Goal: Navigation & Orientation: Find specific page/section

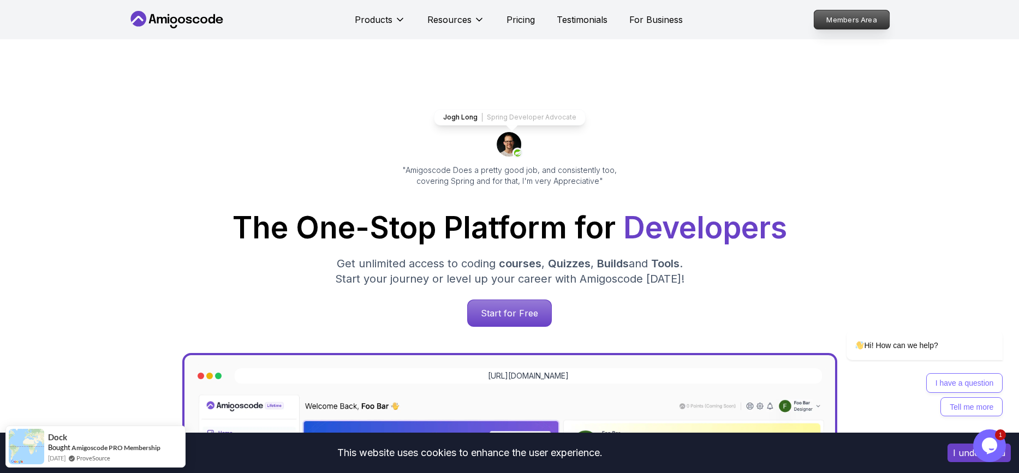
click at [849, 21] on p "Members Area" at bounding box center [851, 19] width 75 height 19
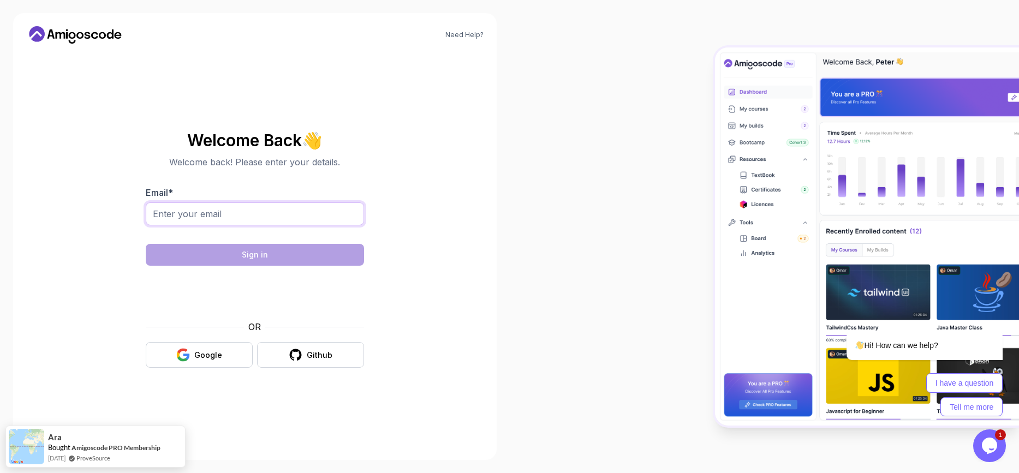
click at [234, 212] on input "Email *" at bounding box center [255, 214] width 218 height 23
click at [241, 216] on input "Email *" at bounding box center [255, 214] width 218 height 23
click at [506, 166] on div "Need Help? Welcome Back 👋 Welcome back! Please enter your details. Email * Sign…" at bounding box center [255, 236] width 510 height 473
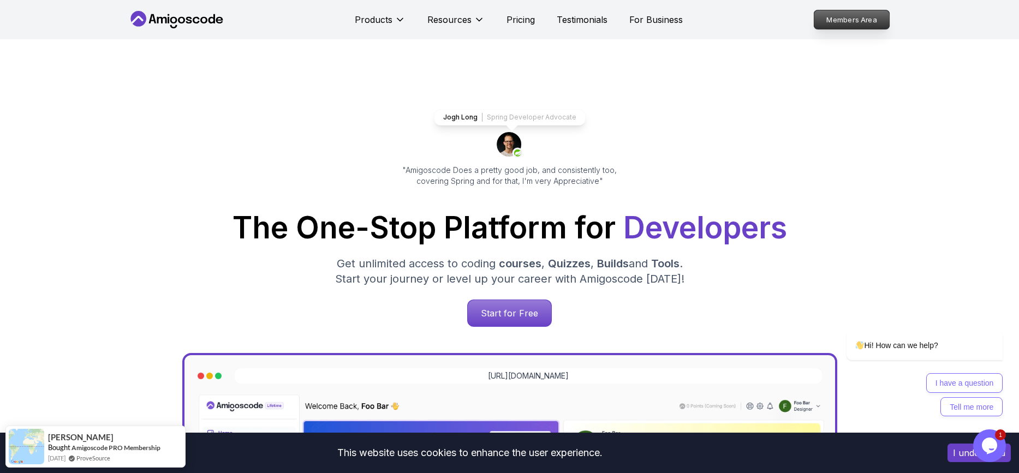
click at [877, 21] on p "Members Area" at bounding box center [851, 19] width 75 height 19
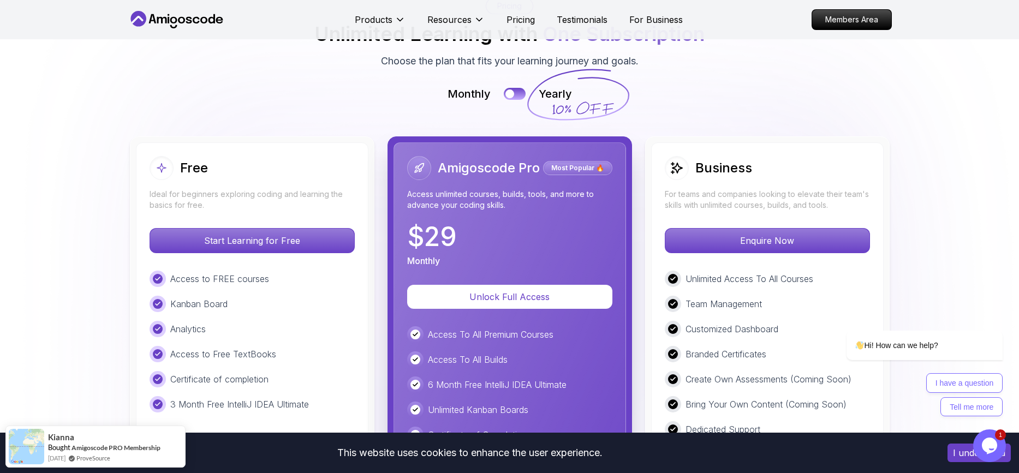
scroll to position [2486, 0]
